Goal: Navigation & Orientation: Find specific page/section

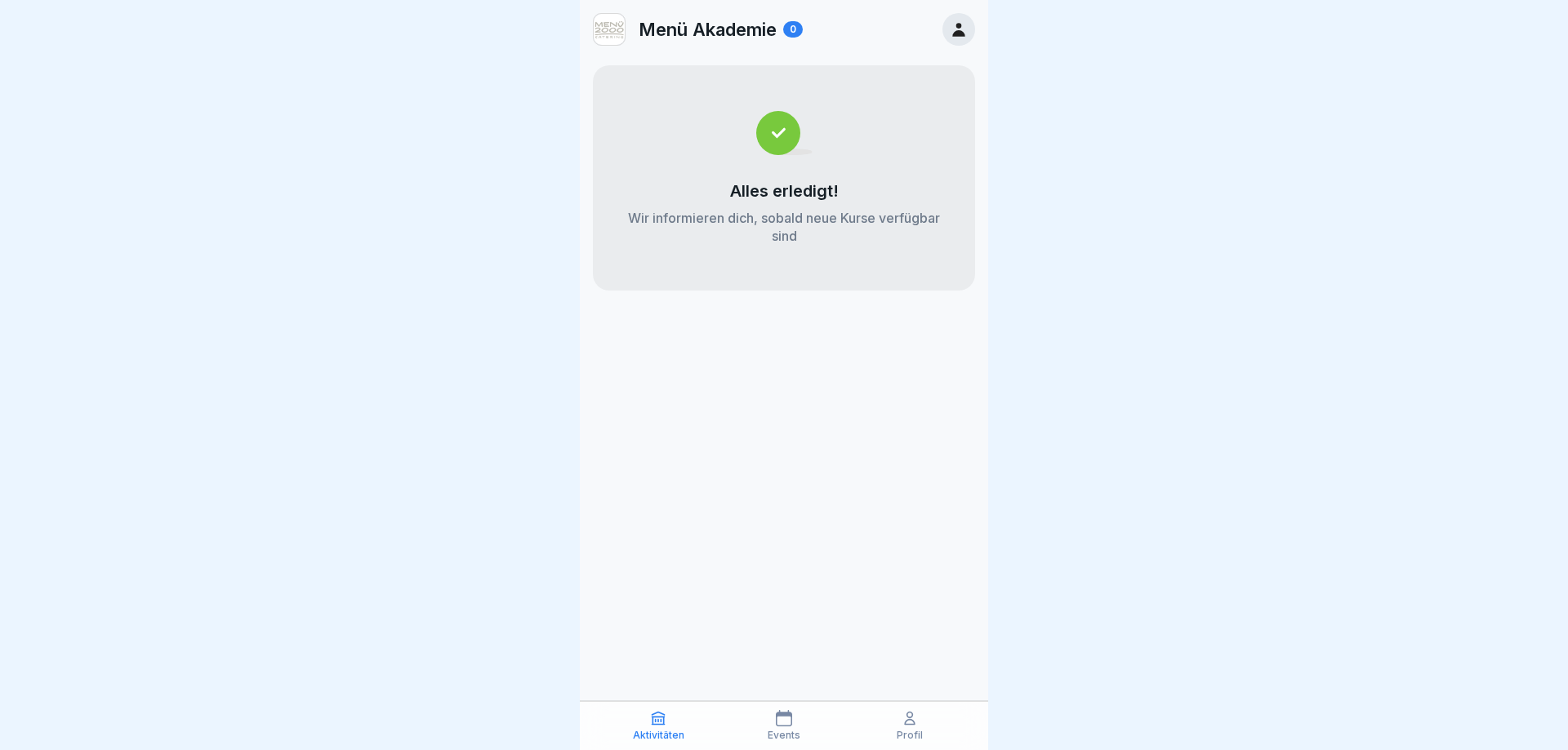
click at [772, 132] on img at bounding box center [784, 133] width 56 height 44
click at [952, 32] on icon at bounding box center [958, 29] width 18 height 18
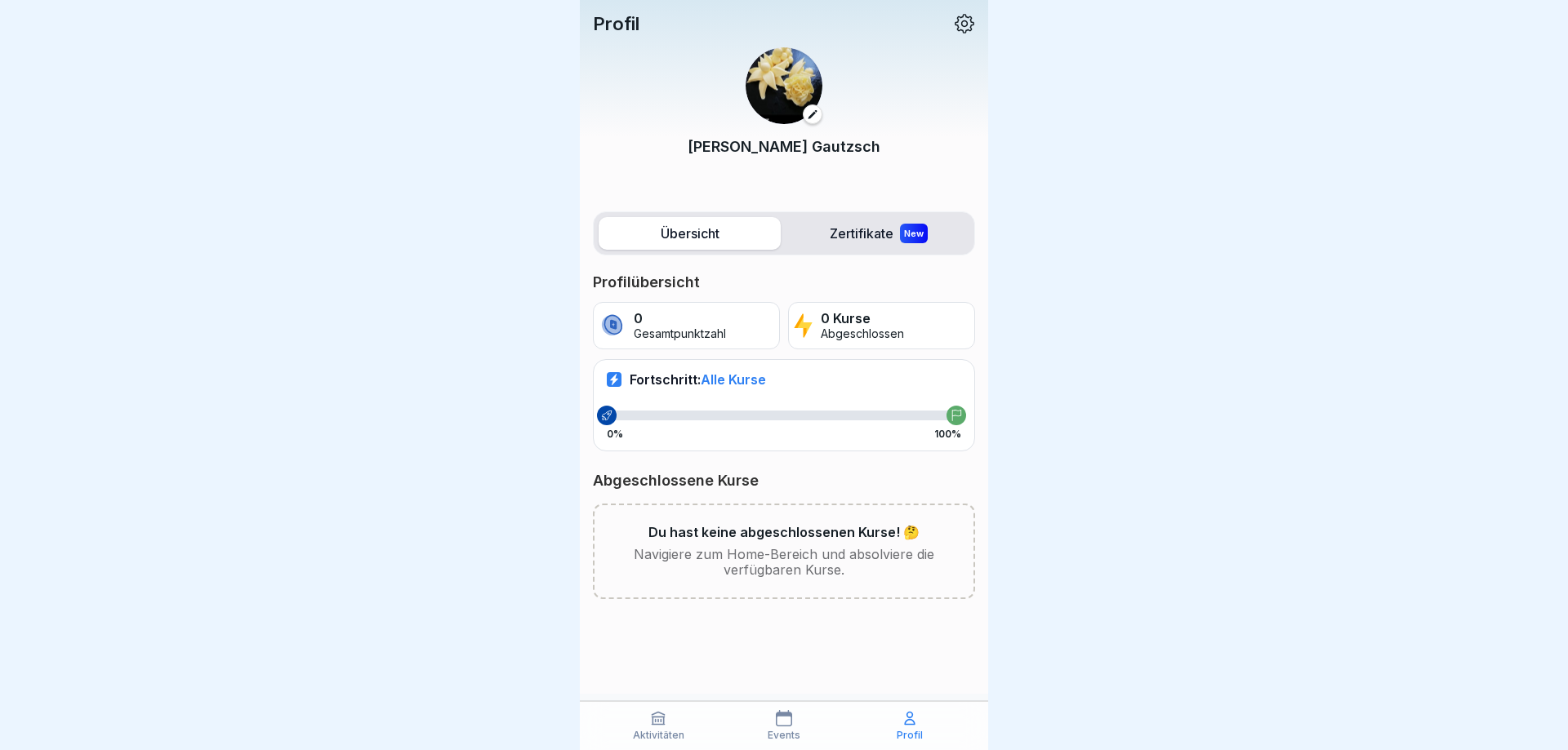
click at [785, 719] on icon at bounding box center [784, 717] width 16 height 16
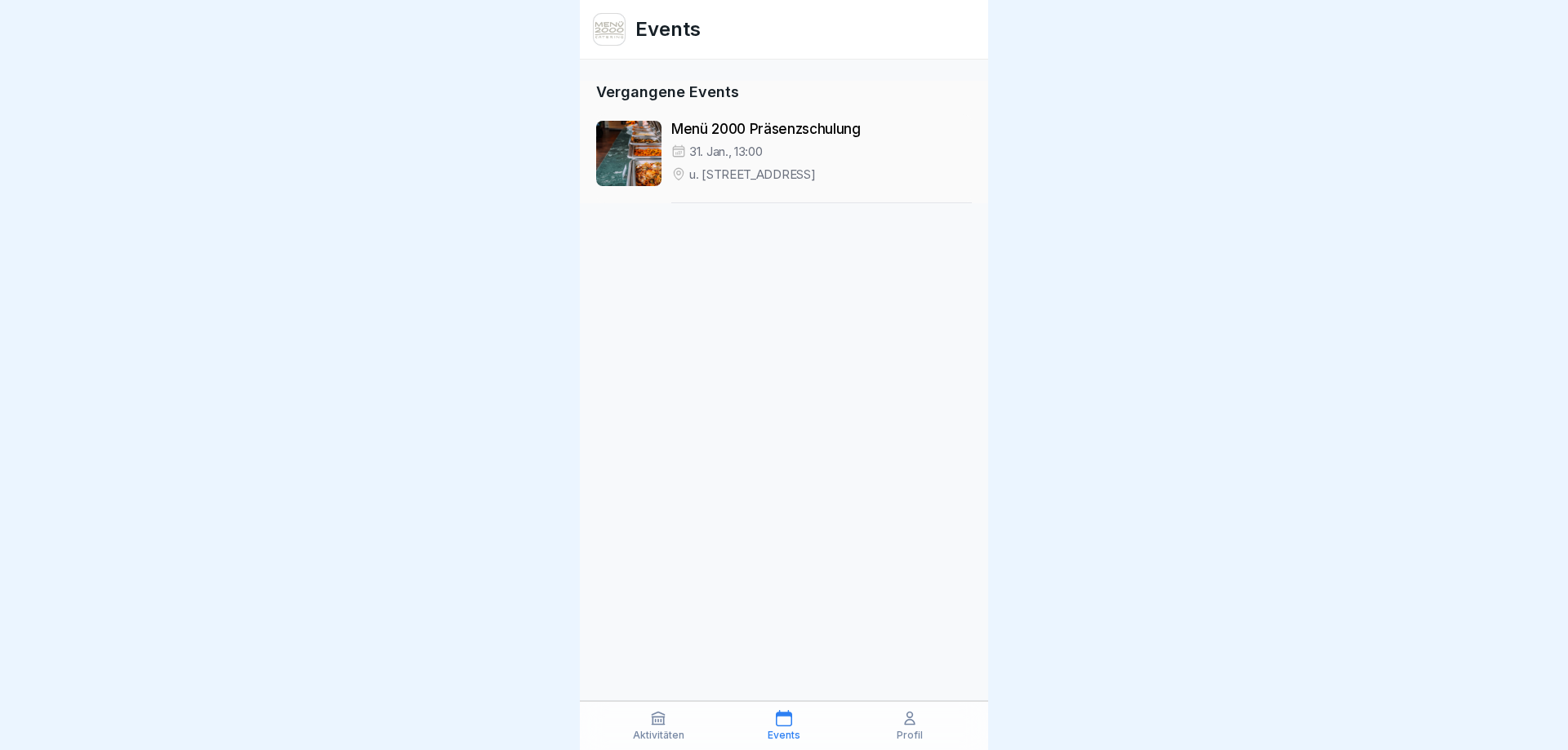
click at [657, 715] on icon at bounding box center [658, 717] width 16 height 16
